Goal: Information Seeking & Learning: Learn about a topic

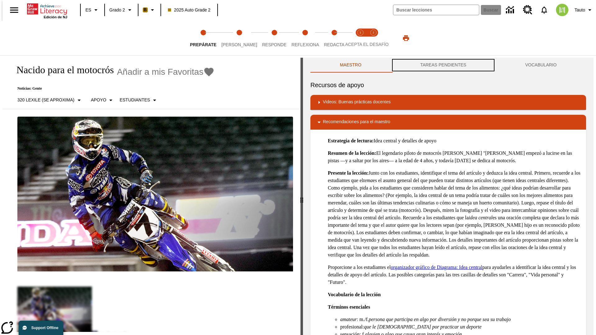
click at [443, 65] on button "TAREAS PENDIENTES" at bounding box center [443, 65] width 105 height 15
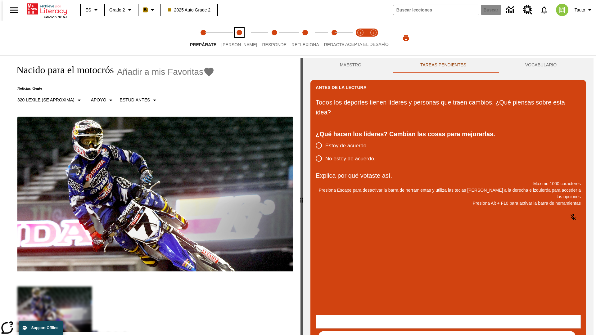
click at [234, 38] on span "Lee" at bounding box center [239, 42] width 36 height 11
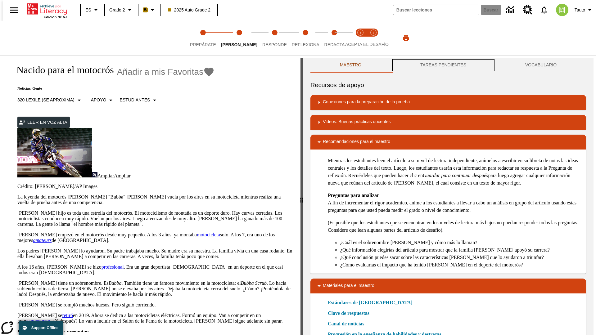
scroll to position [0, 0]
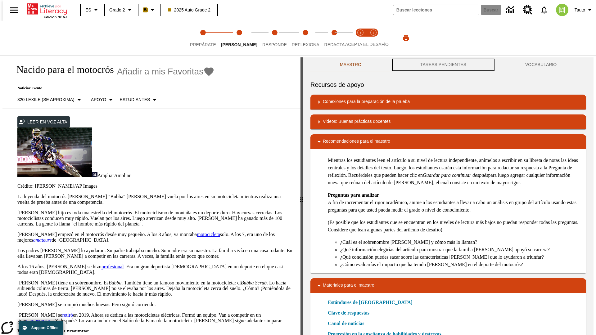
click at [443, 65] on button "TAREAS PENDIENTES" at bounding box center [443, 64] width 105 height 15
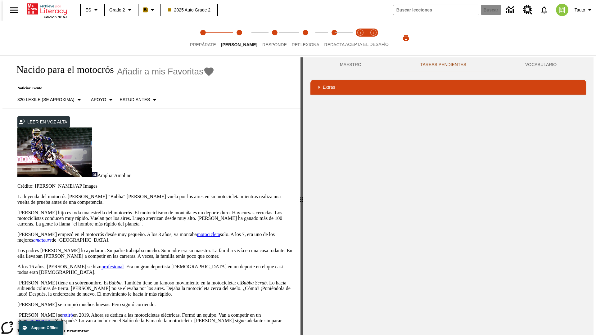
click at [17, 210] on p "James Stewart hijo es toda una estrella del motocrós. El motociclismo de montañ…" at bounding box center [155, 218] width 276 height 17
click at [0, 0] on div "Traducir" at bounding box center [0, 0] width 0 height 0
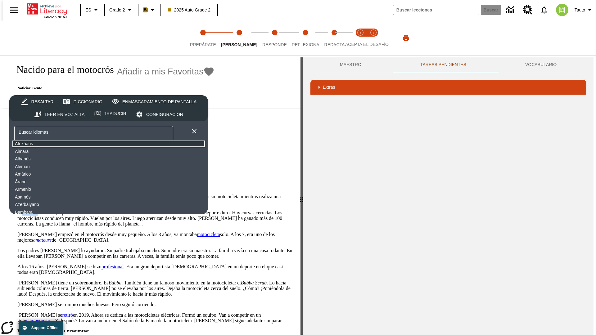
click at [61, 144] on button "Afrikáans" at bounding box center [109, 144] width 194 height 8
